Goal: Task Accomplishment & Management: Complete application form

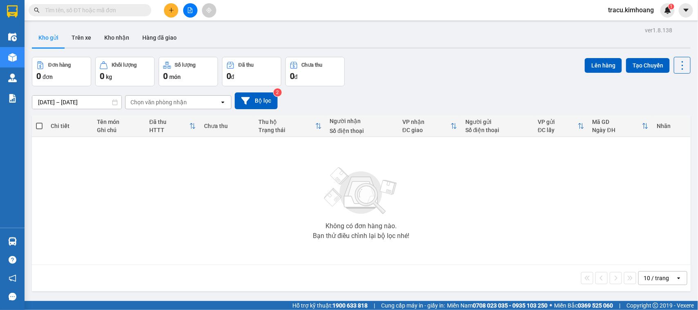
click at [59, 242] on div "Không có đơn hàng nào. Bạn thử điều chỉnh lại bộ lọc nhé!" at bounding box center [361, 200] width 651 height 123
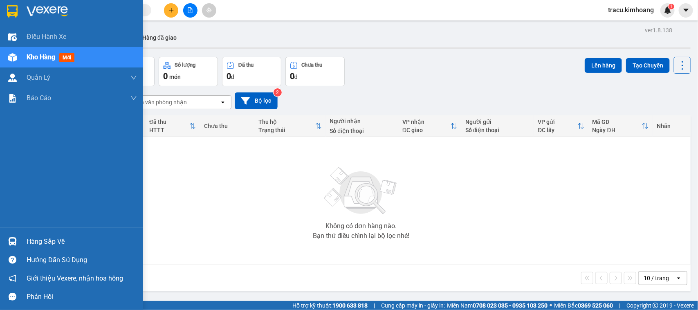
click at [40, 238] on div "Hàng sắp về" at bounding box center [82, 242] width 110 height 12
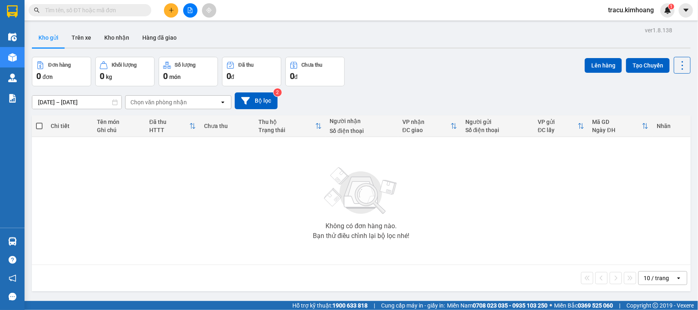
click at [149, 141] on section "Kết quả [PERSON_NAME] ( 0 ) Bộ lọc No Data tracu.kimhoang 1 Điều [PERSON_NAME] …" at bounding box center [349, 155] width 698 height 310
click at [106, 11] on input "text" at bounding box center [93, 10] width 97 height 9
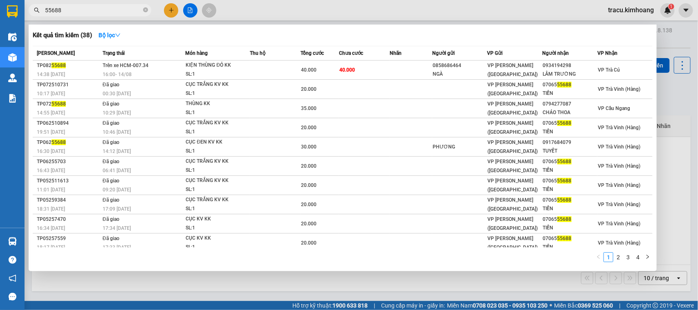
click at [130, 4] on span "55688" at bounding box center [90, 10] width 123 height 12
click at [129, 5] on span "55688" at bounding box center [90, 10] width 123 height 12
click at [128, 11] on input "55688" at bounding box center [93, 10] width 97 height 9
type input "5"
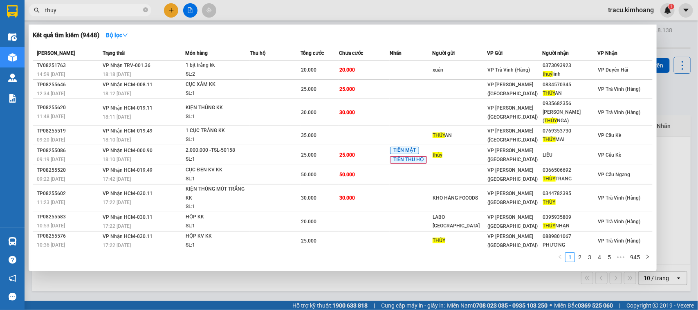
click at [65, 7] on input "thuy" at bounding box center [93, 10] width 97 height 9
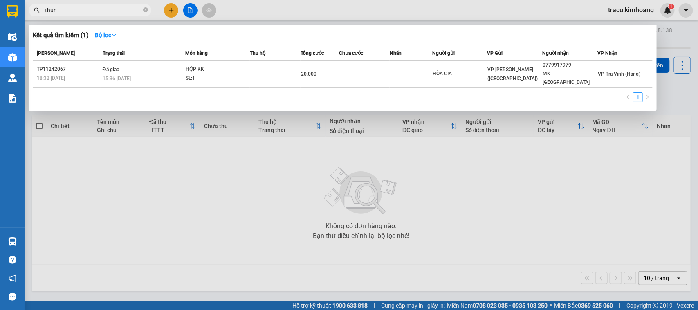
click at [100, 13] on input "thur" at bounding box center [93, 10] width 97 height 9
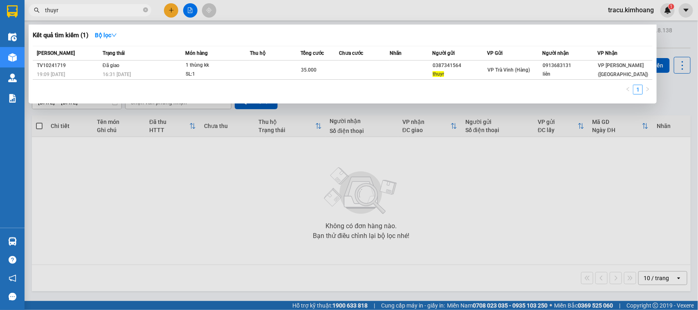
click at [455, 237] on div at bounding box center [349, 155] width 698 height 310
click at [92, 13] on input "thuyr" at bounding box center [93, 10] width 97 height 9
type input "t"
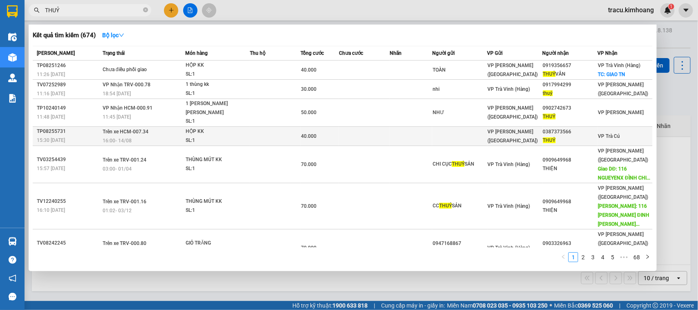
type input "THUỶ"
click at [600, 133] on span "VP Trà Cú" at bounding box center [609, 136] width 22 height 6
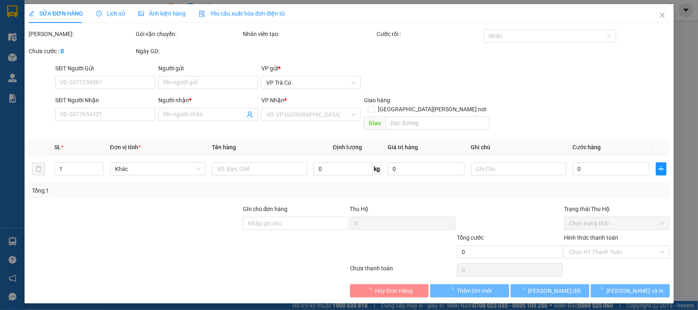
type input "0387373566"
type input "THUỶ"
type input "40.000"
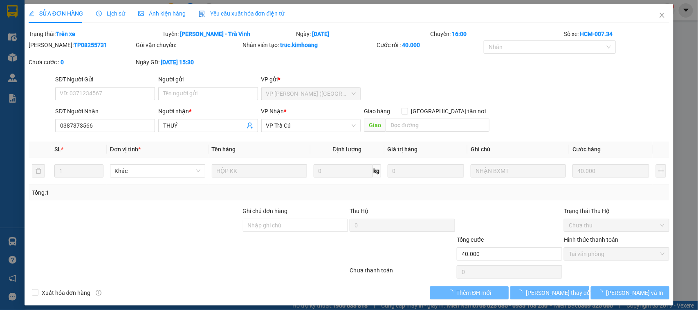
type input "0387373566"
type input "THUỶ"
type input "40.000"
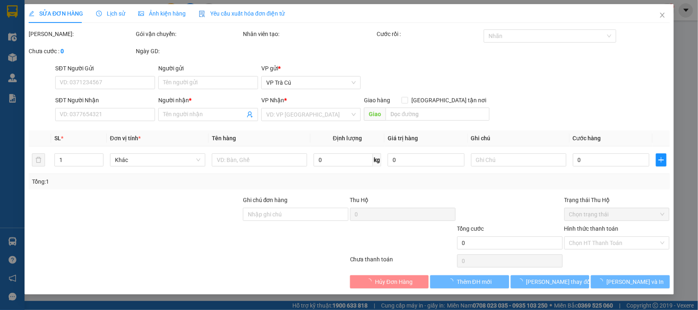
type input "0387373566"
type input "THUỶ"
type input "40.000"
